Goal: Go to known website: Go to known website

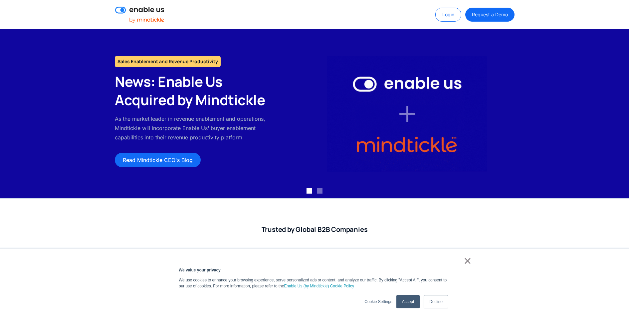
click at [454, 14] on link "Login" at bounding box center [448, 15] width 26 height 14
click at [439, 15] on link "Login" at bounding box center [448, 15] width 26 height 14
